Goal: Find contact information

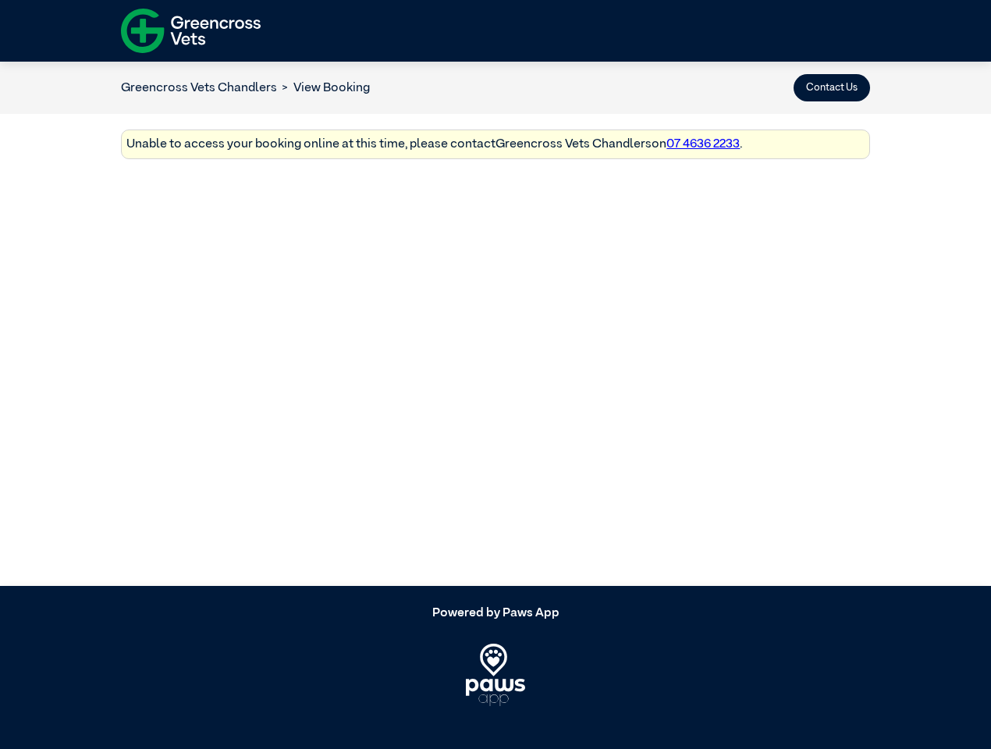
click at [832, 87] on button "Contact Us" at bounding box center [832, 87] width 76 height 27
